Goal: Find contact information: Find contact information

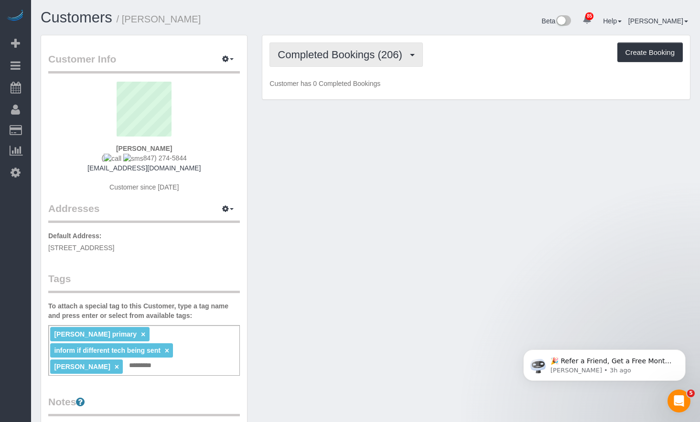
click at [342, 61] on button "Completed Bookings (206)" at bounding box center [346, 55] width 153 height 24
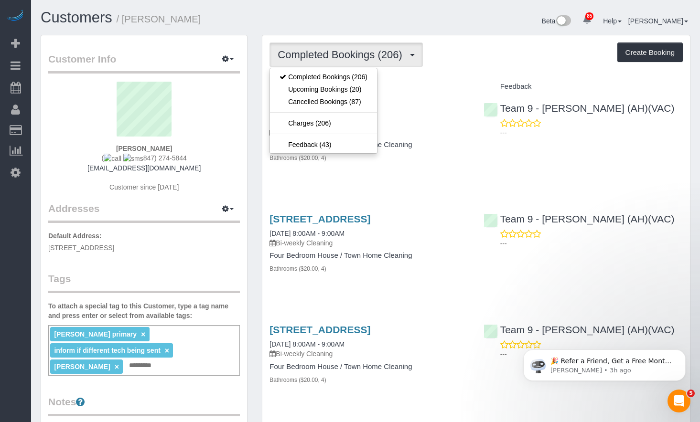
click at [349, 32] on div "Customers / [PERSON_NAME] Beta 85 Your Notifications You have 0 alerts × You ha…" at bounding box center [365, 22] width 664 height 25
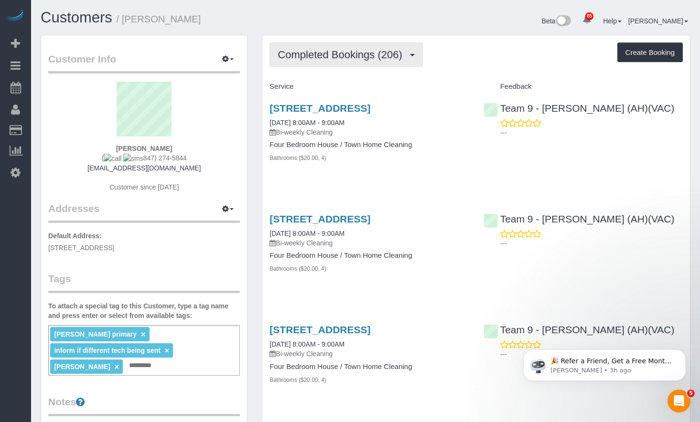
click at [371, 48] on button "Completed Bookings (206)" at bounding box center [346, 55] width 153 height 24
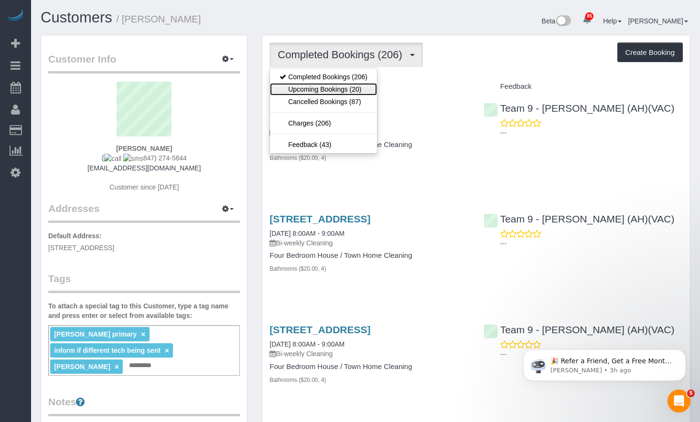
click at [362, 86] on link "Upcoming Bookings (20)" at bounding box center [323, 89] width 107 height 12
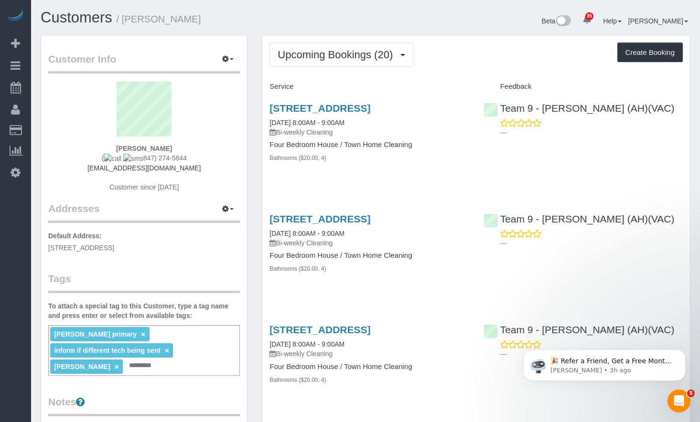
drag, startPoint x: 194, startPoint y: 161, endPoint x: 137, endPoint y: 154, distance: 57.3
click at [137, 154] on div "[PERSON_NAME] [PHONE_NUMBER] [EMAIL_ADDRESS][DOMAIN_NAME] Customer since [DATE]" at bounding box center [144, 142] width 192 height 120
click at [210, 153] on div "[PERSON_NAME] [PHONE_NUMBER] [EMAIL_ADDRESS][DOMAIN_NAME] Customer since [DATE]" at bounding box center [144, 142] width 192 height 120
drag, startPoint x: 166, startPoint y: 160, endPoint x: 132, endPoint y: 161, distance: 33.9
click at [132, 161] on div "[PERSON_NAME] [PHONE_NUMBER] [EMAIL_ADDRESS][DOMAIN_NAME] Customer since [DATE]" at bounding box center [144, 142] width 192 height 120
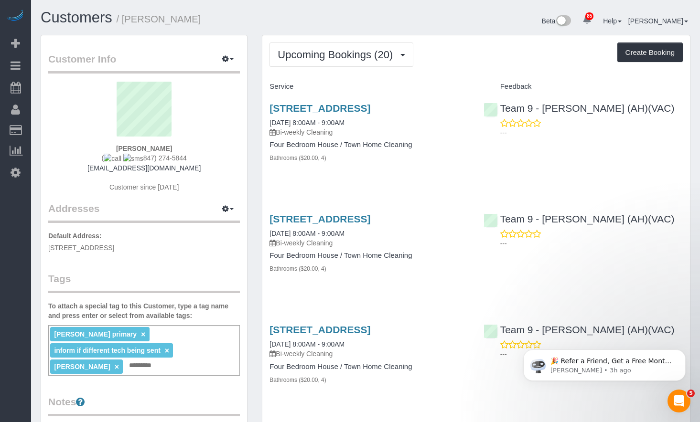
copy span "847) 274-5844"
click at [339, 53] on span "Upcoming Bookings (20)" at bounding box center [338, 55] width 120 height 12
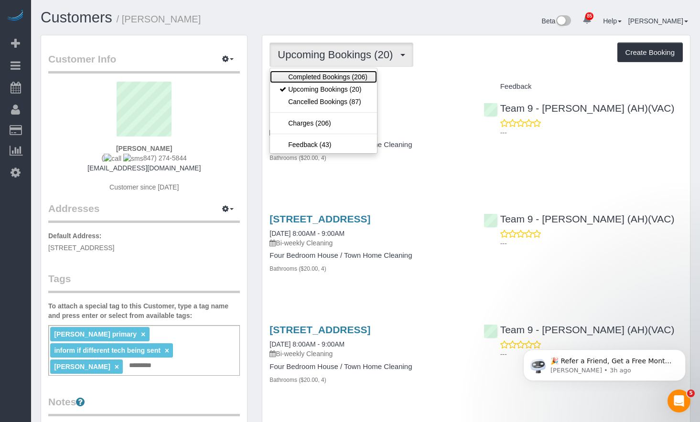
click at [349, 80] on link "Completed Bookings (206)" at bounding box center [323, 77] width 107 height 12
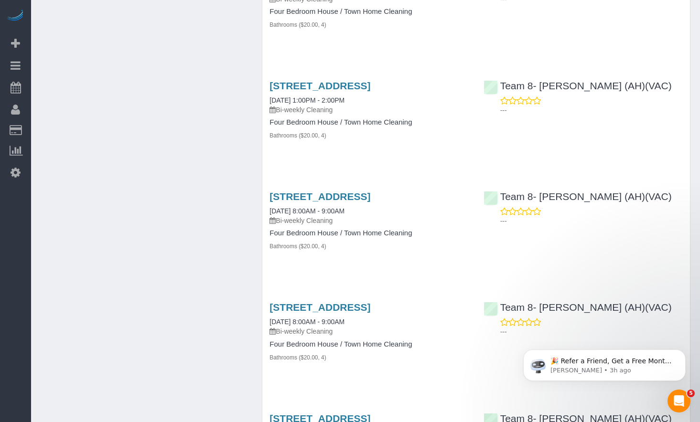
scroll to position [1003, 0]
